Goal: Find contact information: Find contact information

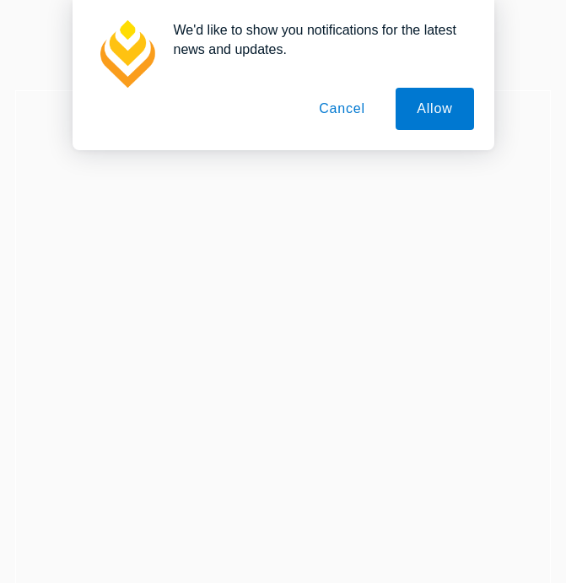
click at [325, 117] on button "Cancel" at bounding box center [342, 109] width 89 height 42
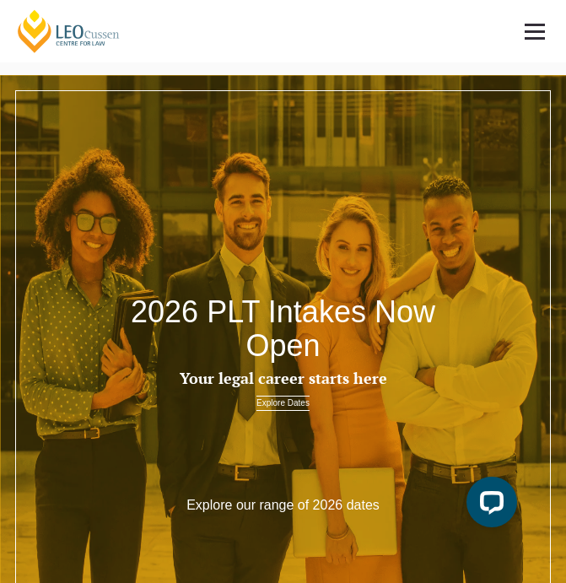
click at [525, 33] on link at bounding box center [534, 31] width 62 height 62
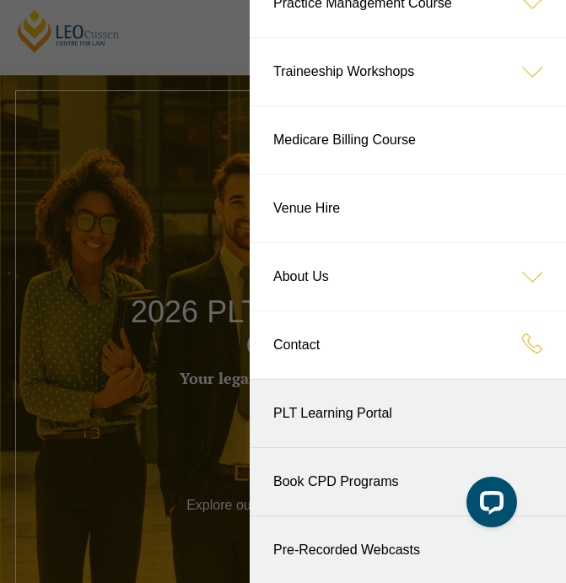
scroll to position [239, 0]
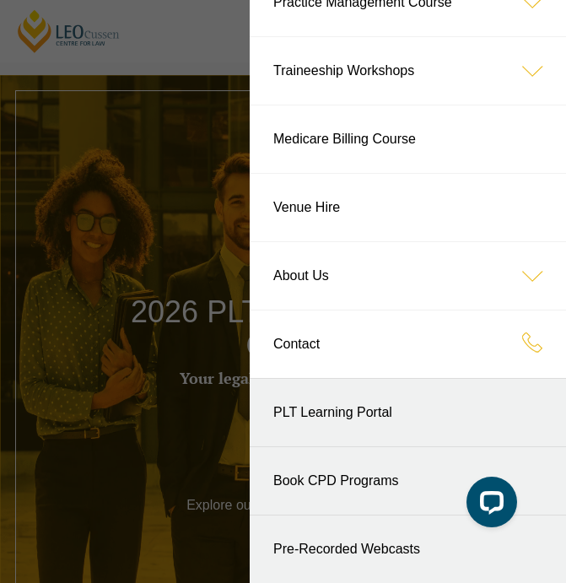
click at [348, 368] on link "Contact" at bounding box center [408, 343] width 316 height 67
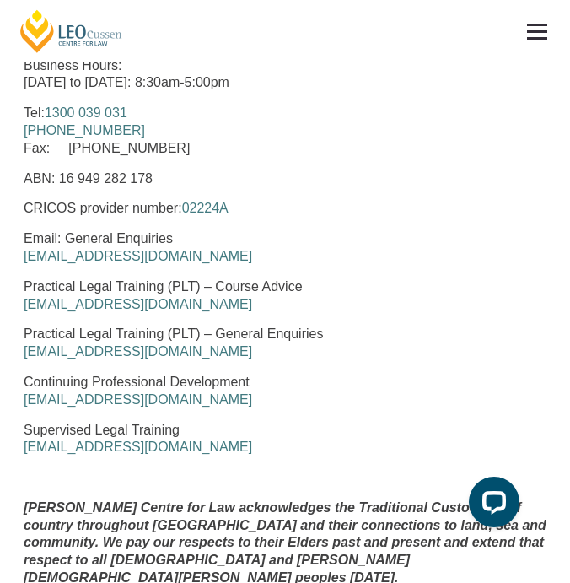
scroll to position [1025, 0]
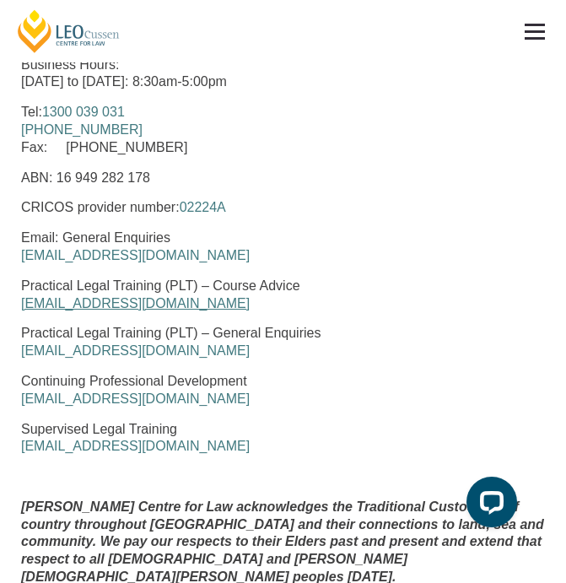
click at [114, 296] on link "courseadvice@leocussen.edu.au" at bounding box center [135, 303] width 229 height 14
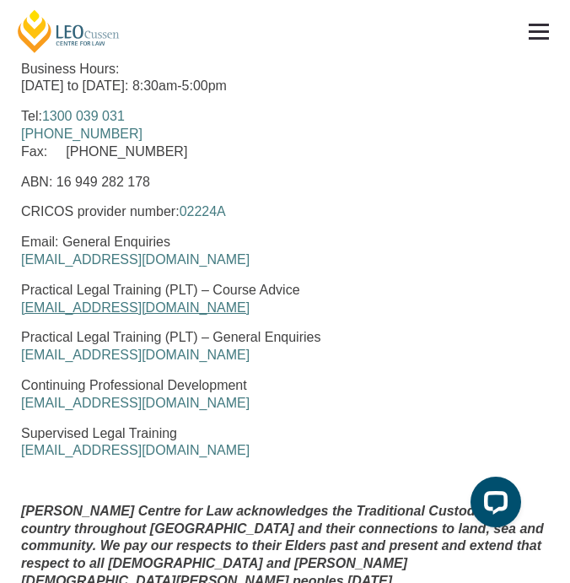
click at [105, 300] on link "courseadvice@leocussen.edu.au" at bounding box center [135, 307] width 229 height 14
drag, startPoint x: 216, startPoint y: 288, endPoint x: 24, endPoint y: 287, distance: 192.3
click at [24, 287] on p "Practical Legal Training (PLT) – Course Advice courseadvice@leocussen.edu.au" at bounding box center [285, 299] width 528 height 35
copy link "courseadvice@leocussen.edu.au"
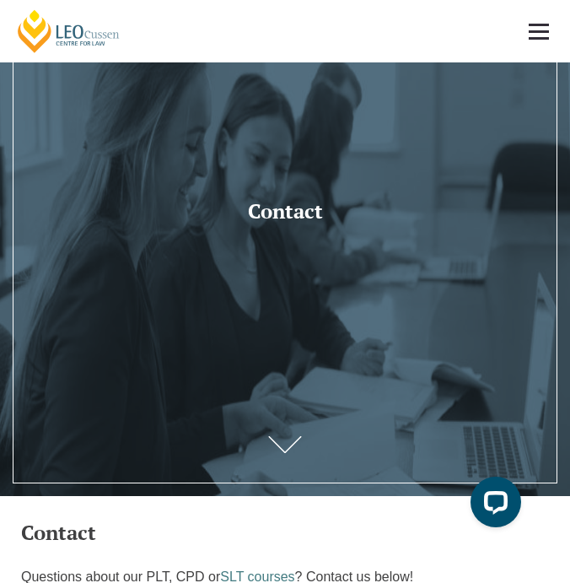
scroll to position [13, 0]
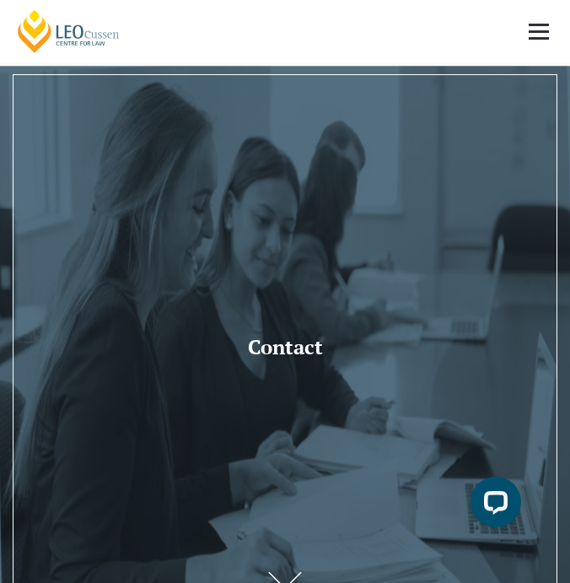
click at [546, 38] on span at bounding box center [539, 38] width 20 height 3
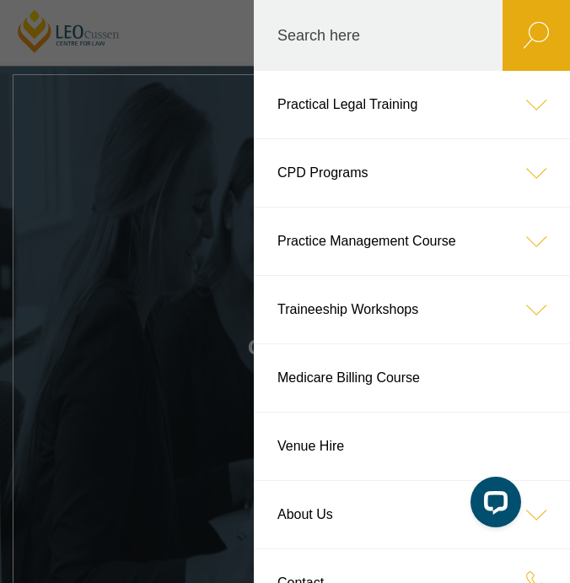
click at [524, 114] on icon at bounding box center [536, 104] width 67 height 67
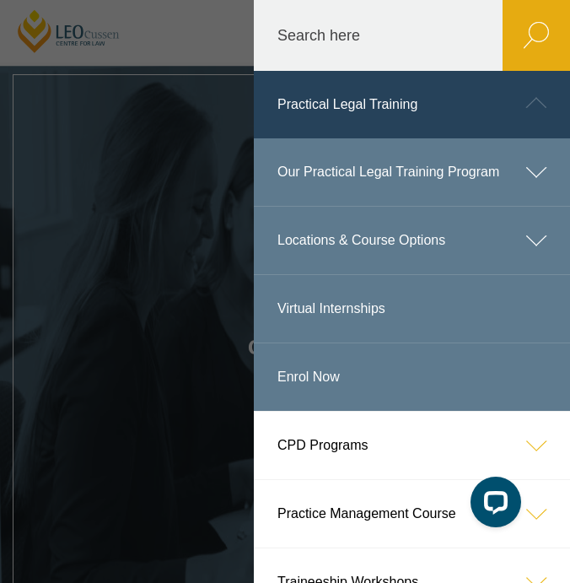
click at [188, 36] on header "Leo Cussen Centre for Law Search here Practical Legal Training Our Practical Le…" at bounding box center [285, 31] width 570 height 62
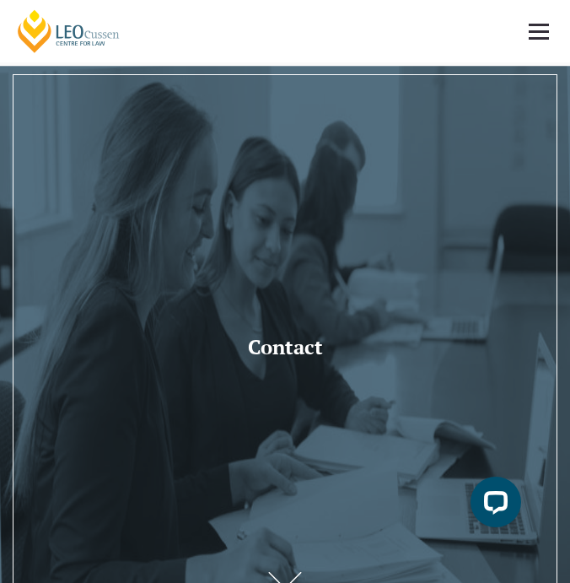
click at [80, 31] on link "[PERSON_NAME] Centre for Law" at bounding box center [68, 31] width 107 height 46
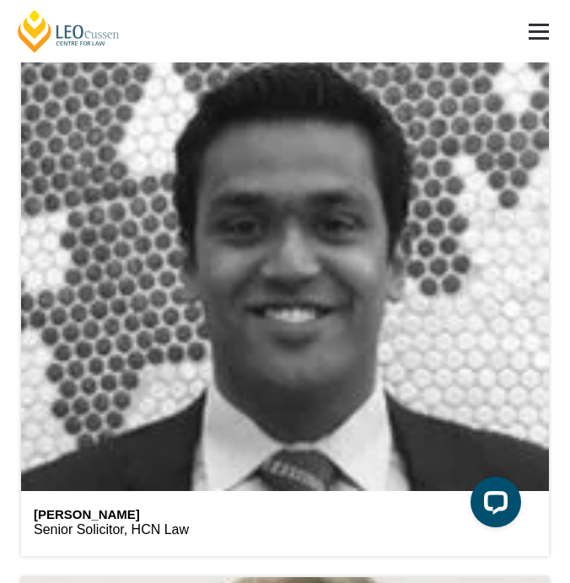
scroll to position [6063, 0]
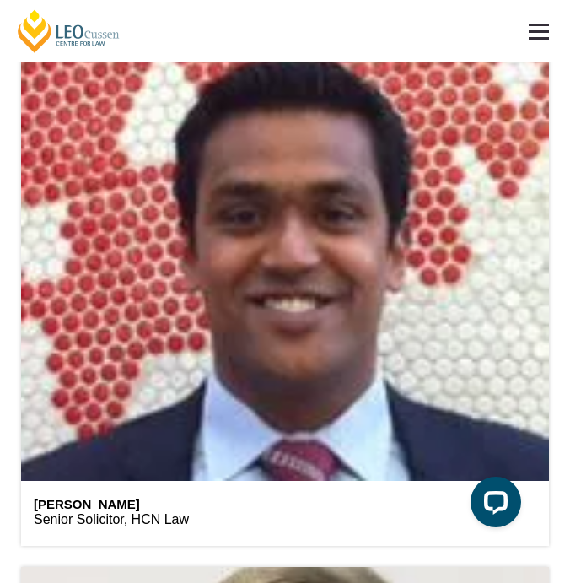
click at [104, 481] on div "Randeep Singh Senior Solicitor, HCN Law" at bounding box center [285, 513] width 528 height 65
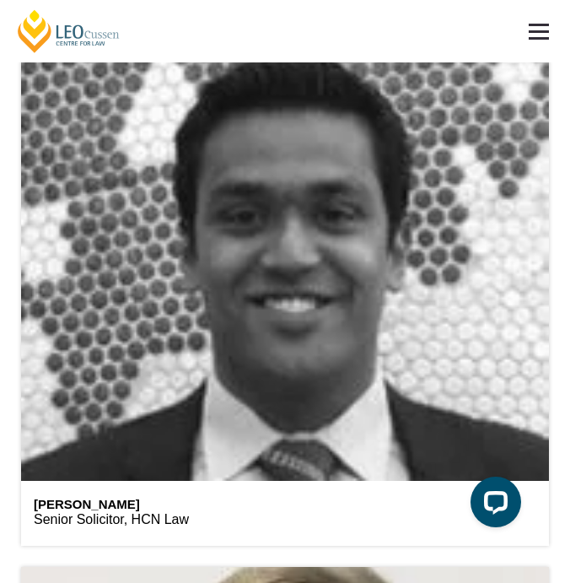
click at [125, 443] on header at bounding box center [285, 240] width 528 height 481
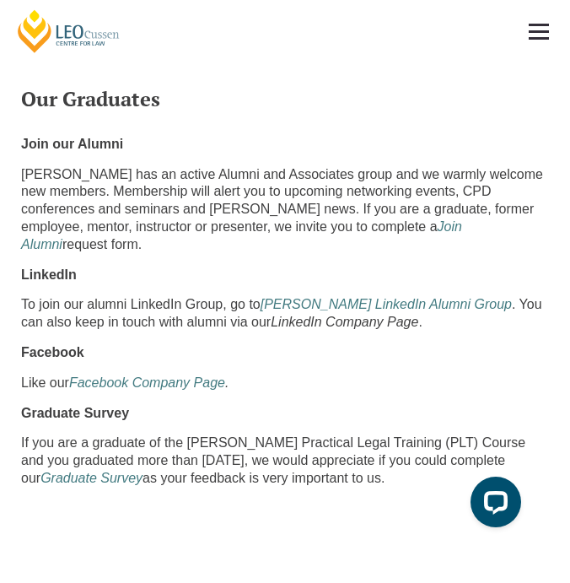
scroll to position [9441, 0]
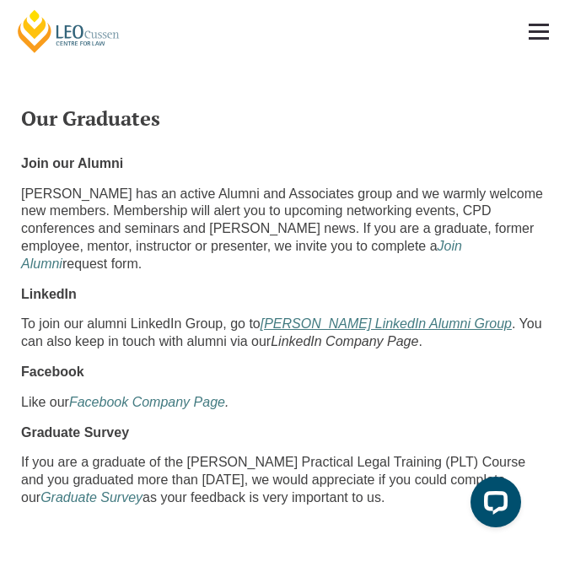
click at [330, 316] on em "Leo Cussen LinkedIn Alumni Group" at bounding box center [386, 323] width 251 height 14
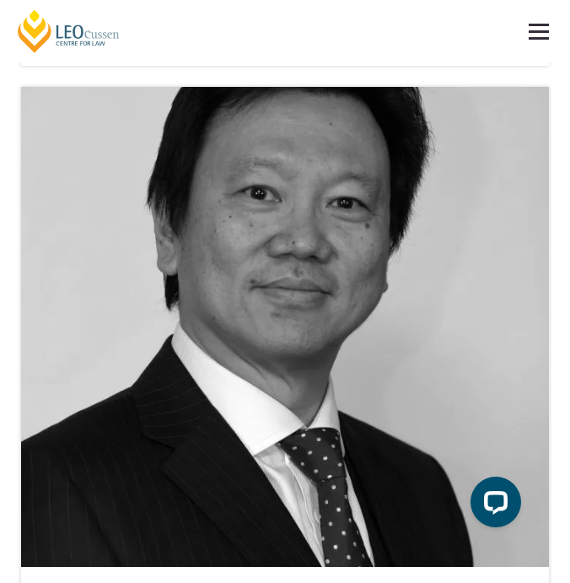
scroll to position [3693, 0]
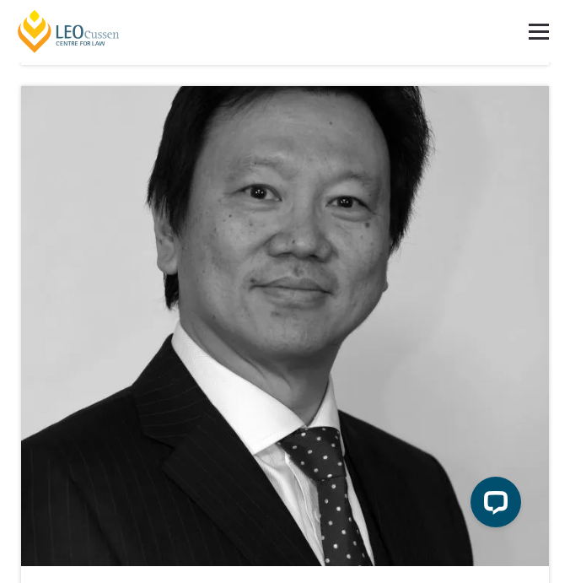
click at [169, 472] on header at bounding box center [285, 326] width 528 height 481
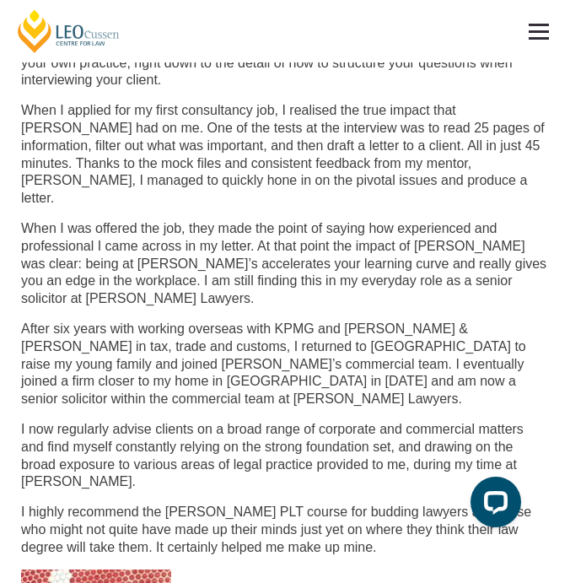
scroll to position [723, 0]
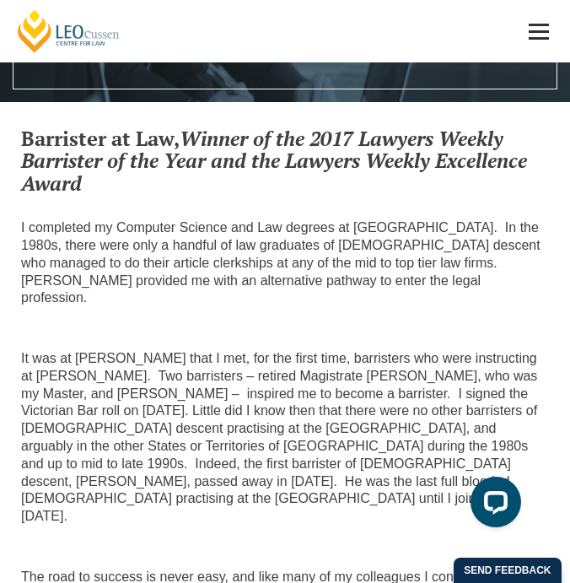
scroll to position [579, 0]
